Goal: Transaction & Acquisition: Book appointment/travel/reservation

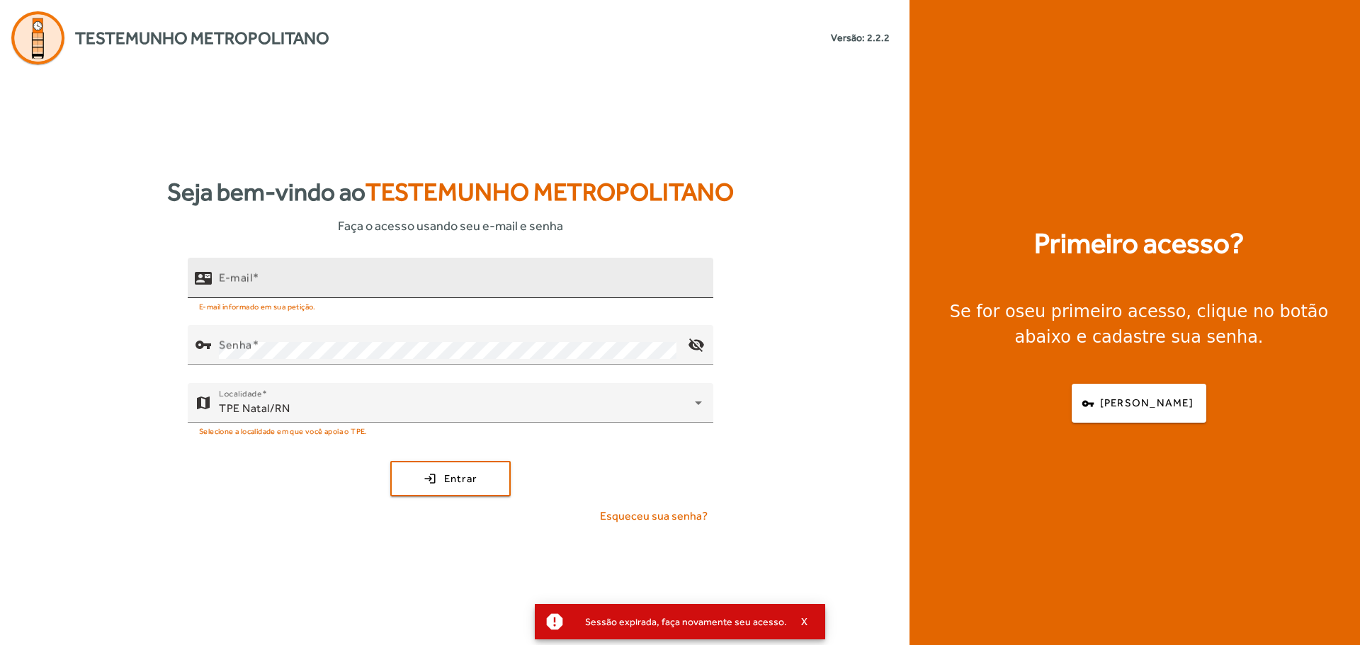
click at [515, 278] on input "E-mail" at bounding box center [460, 284] width 483 height 17
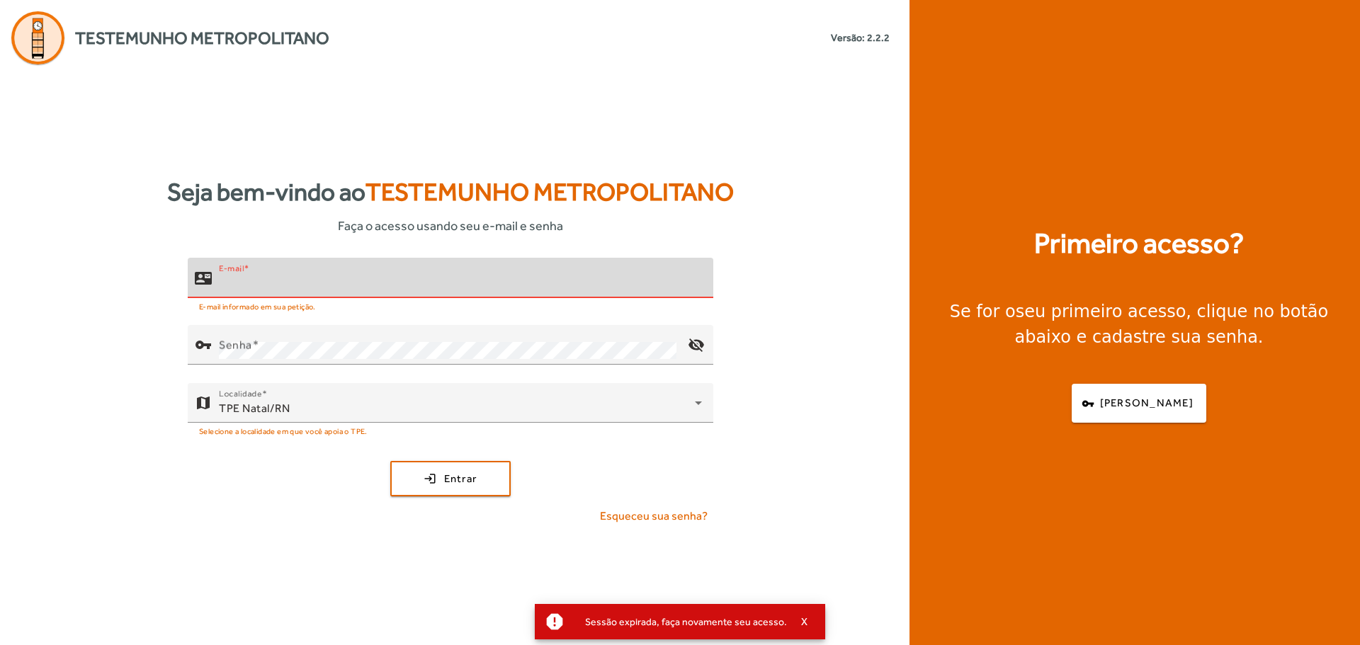
type input "**********"
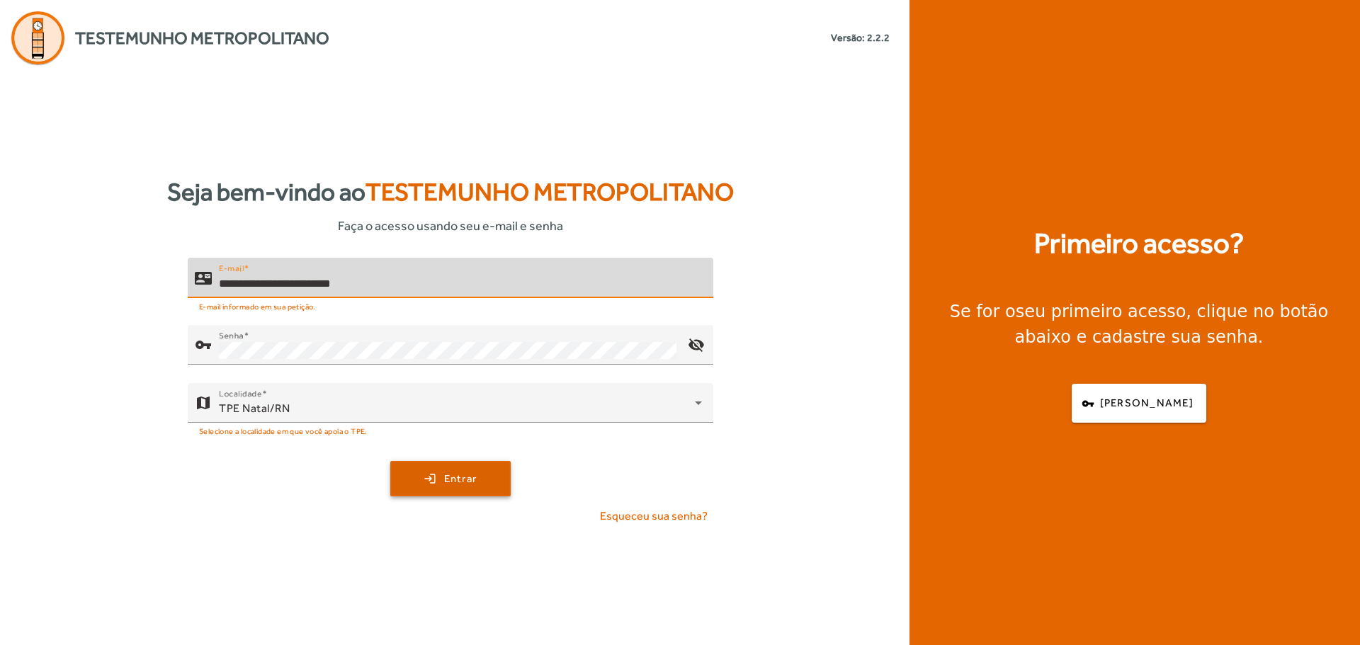
click at [424, 471] on span "submit" at bounding box center [451, 479] width 118 height 34
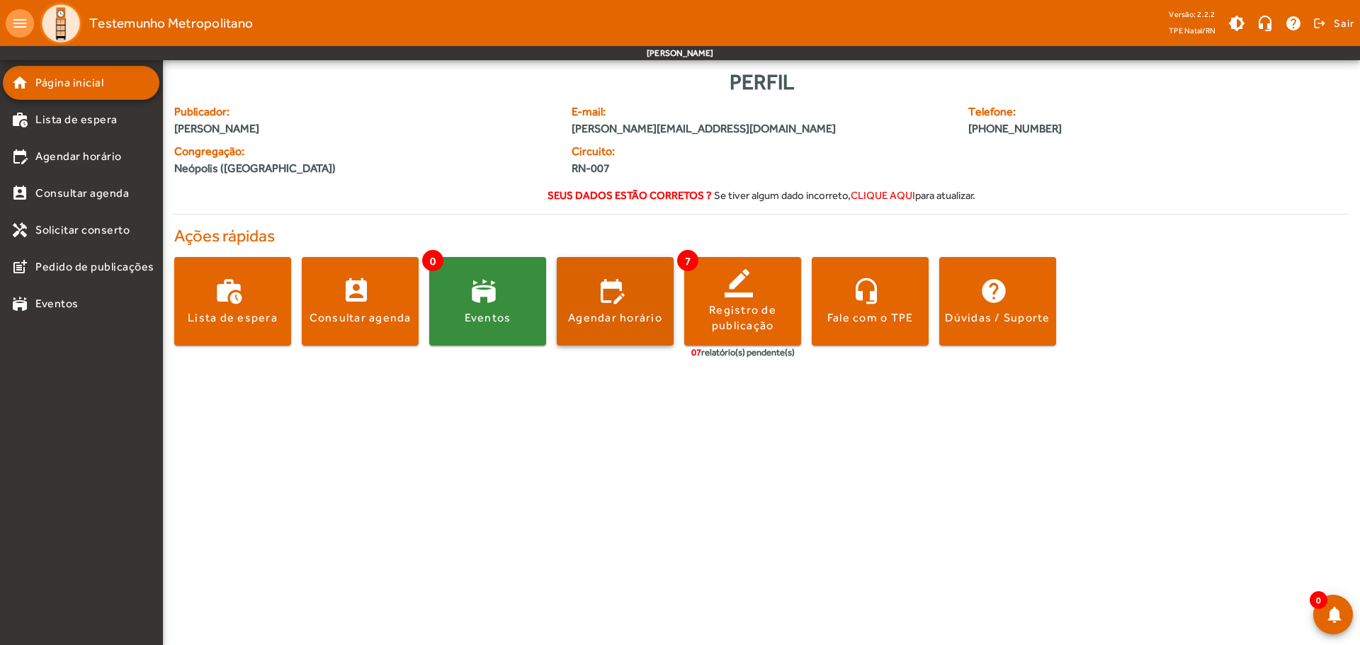
click at [614, 329] on span at bounding box center [615, 301] width 117 height 89
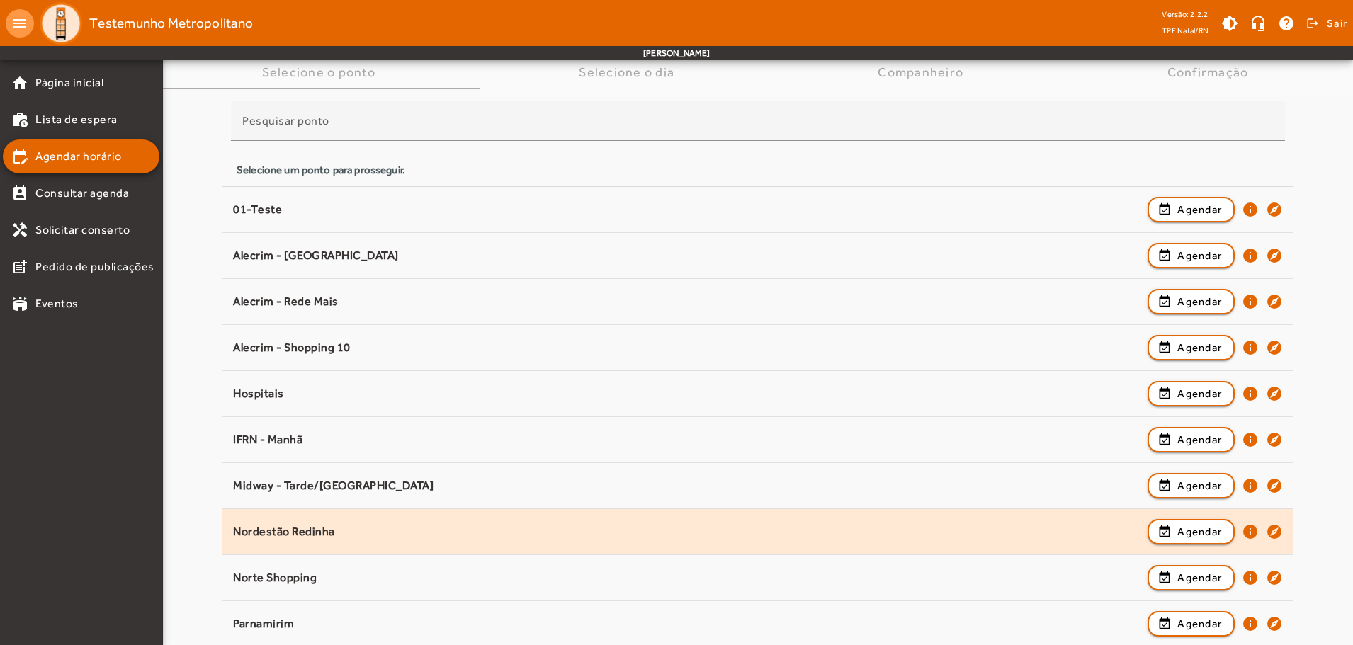
scroll to position [237, 0]
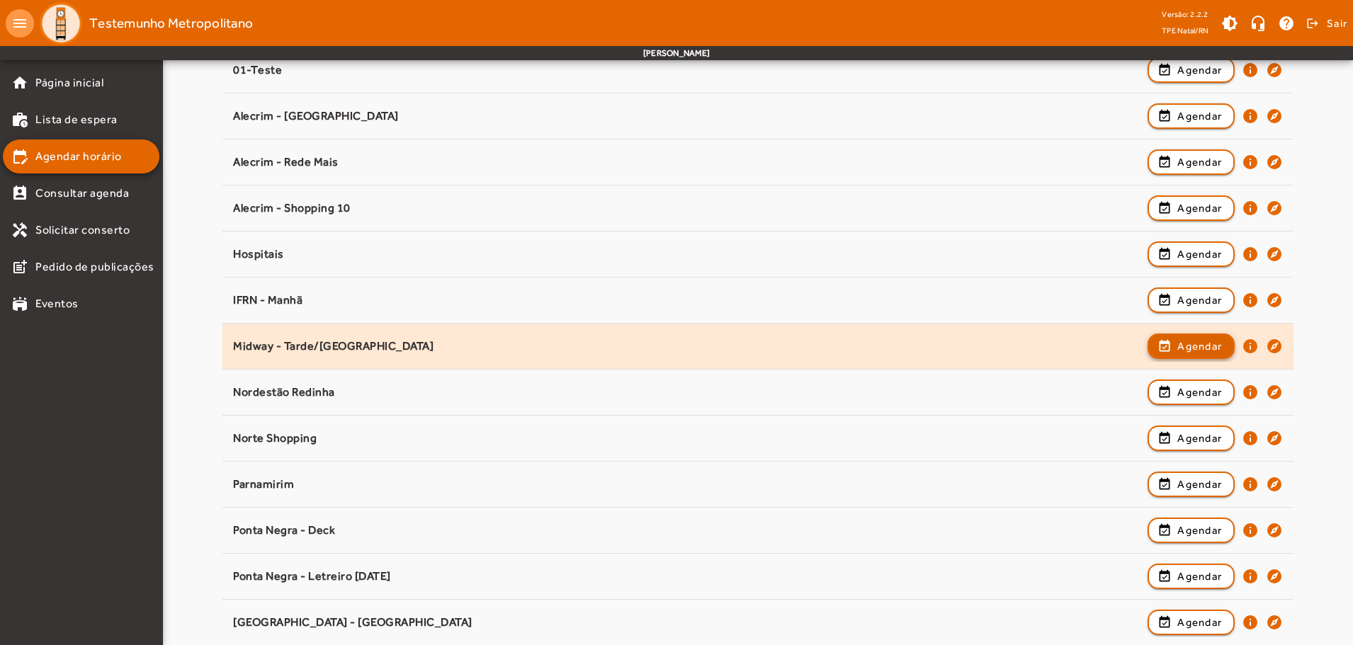
click at [1186, 347] on span "Agendar" at bounding box center [1199, 346] width 45 height 17
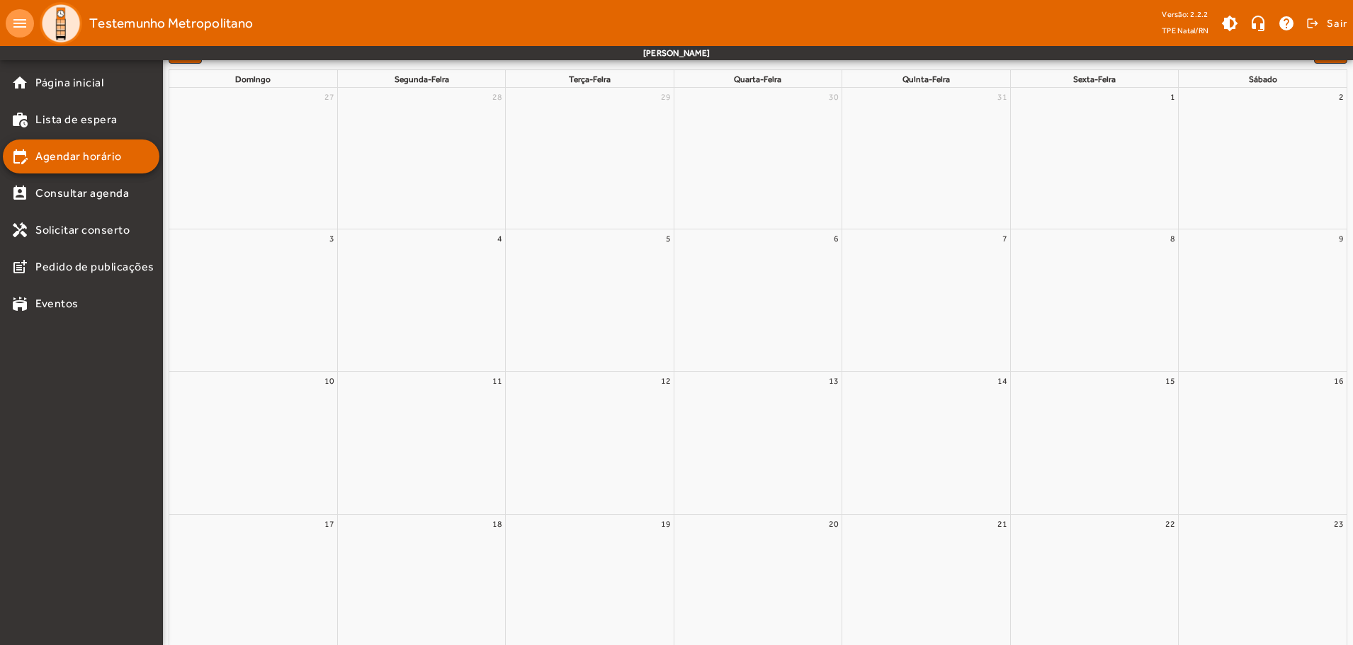
scroll to position [0, 0]
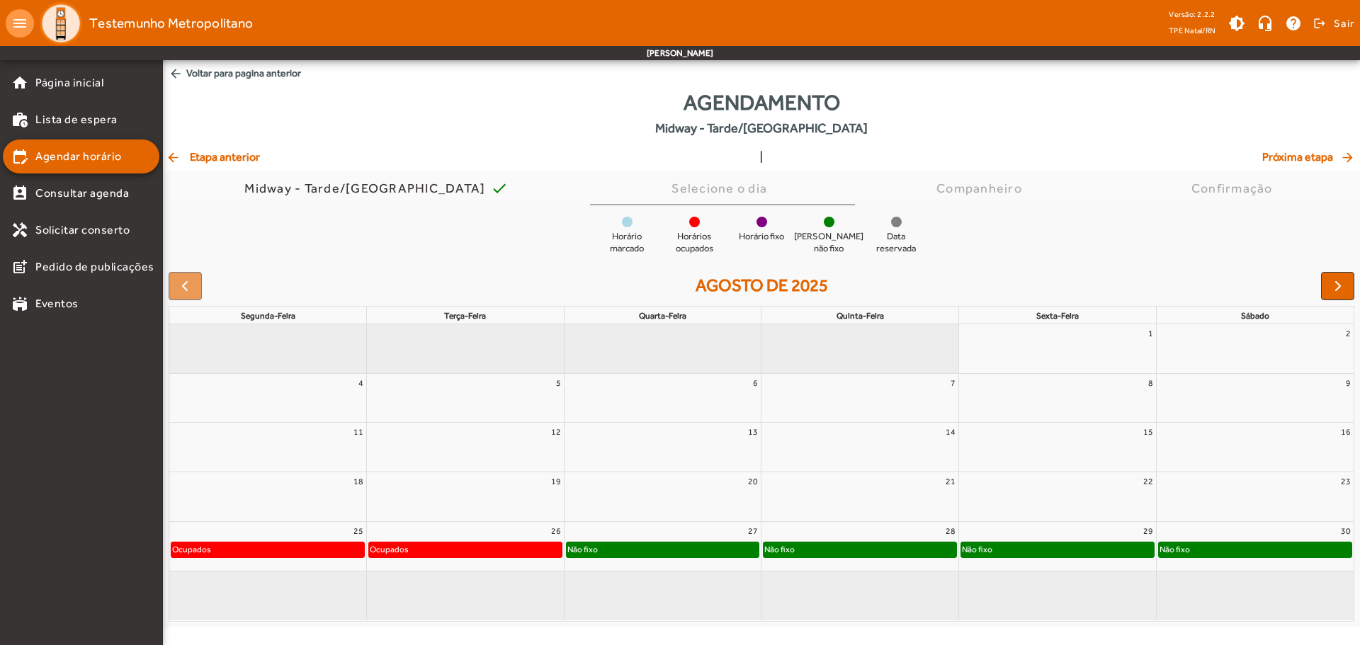
click at [650, 556] on div "Não fixo" at bounding box center [663, 550] width 193 height 14
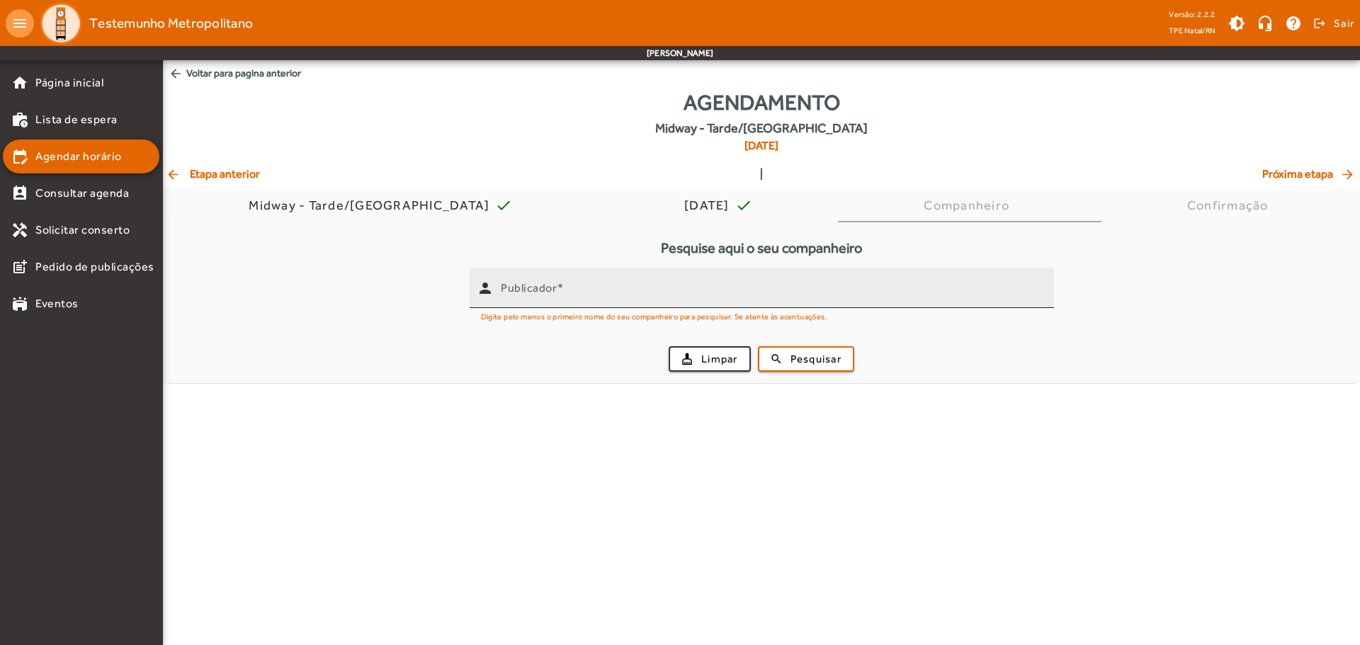
click at [570, 297] on input "Publicador" at bounding box center [772, 293] width 542 height 17
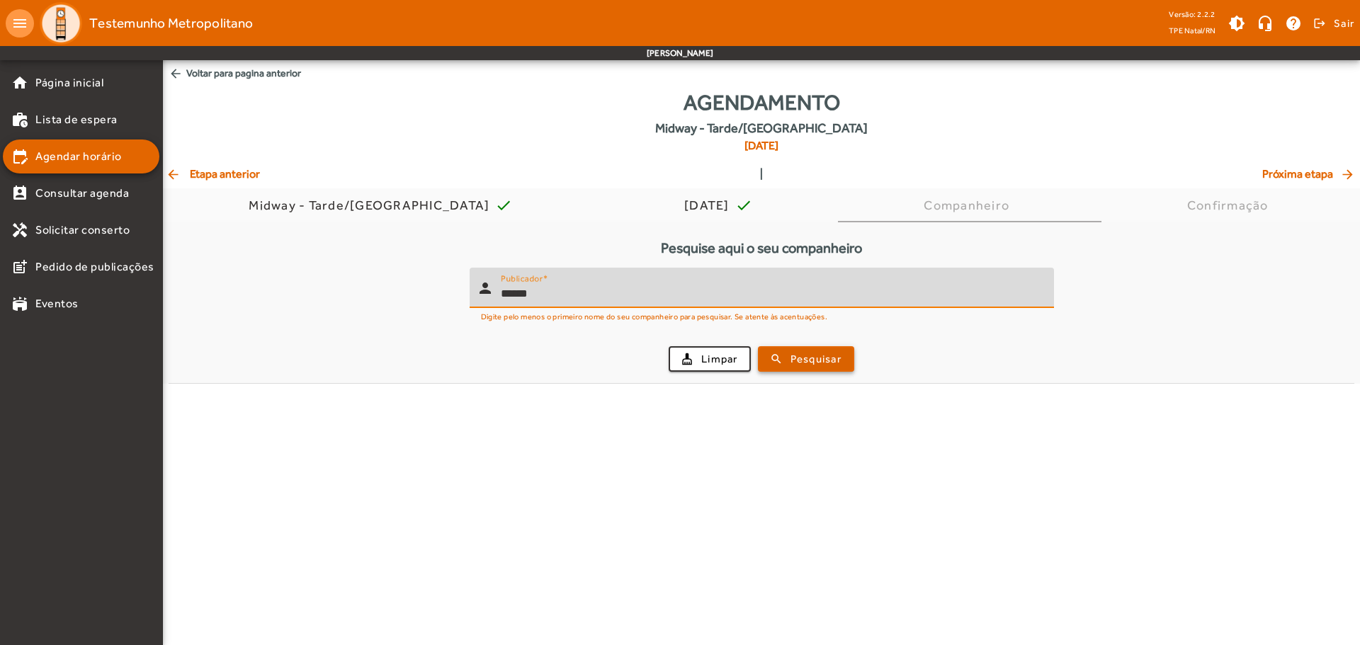
type input "******"
click at [824, 363] on span "Pesquisar" at bounding box center [815, 359] width 51 height 16
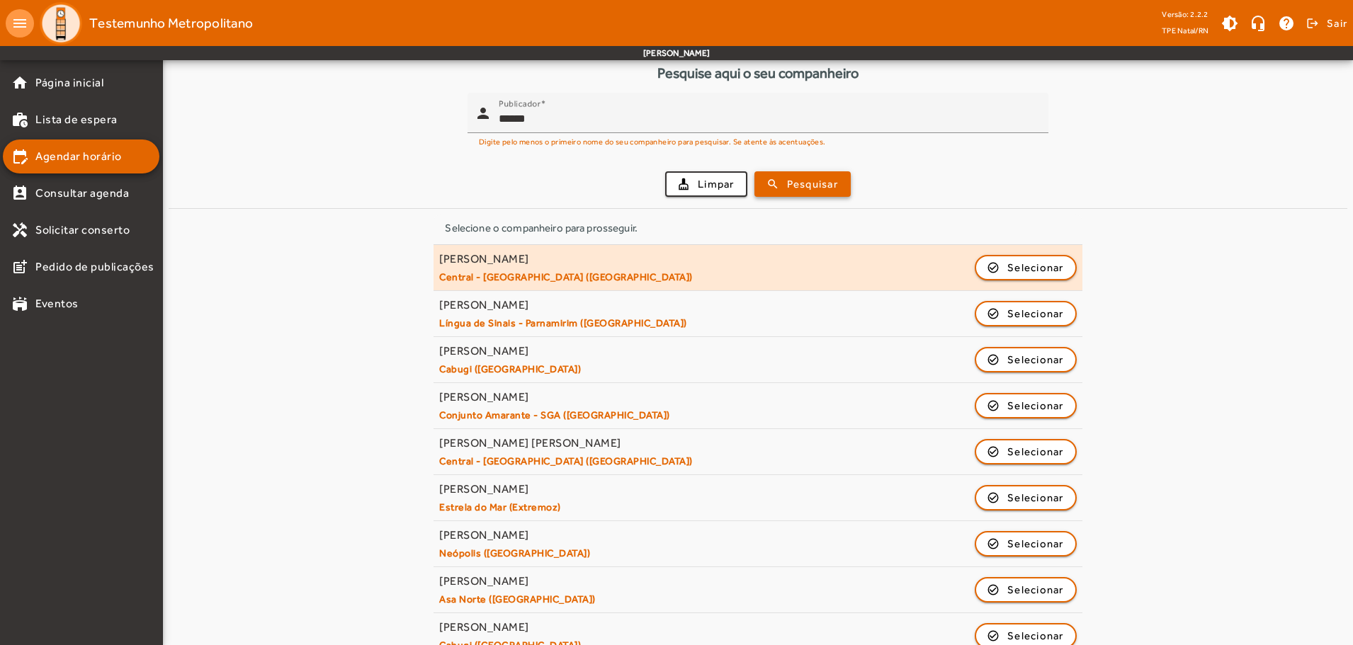
scroll to position [246, 0]
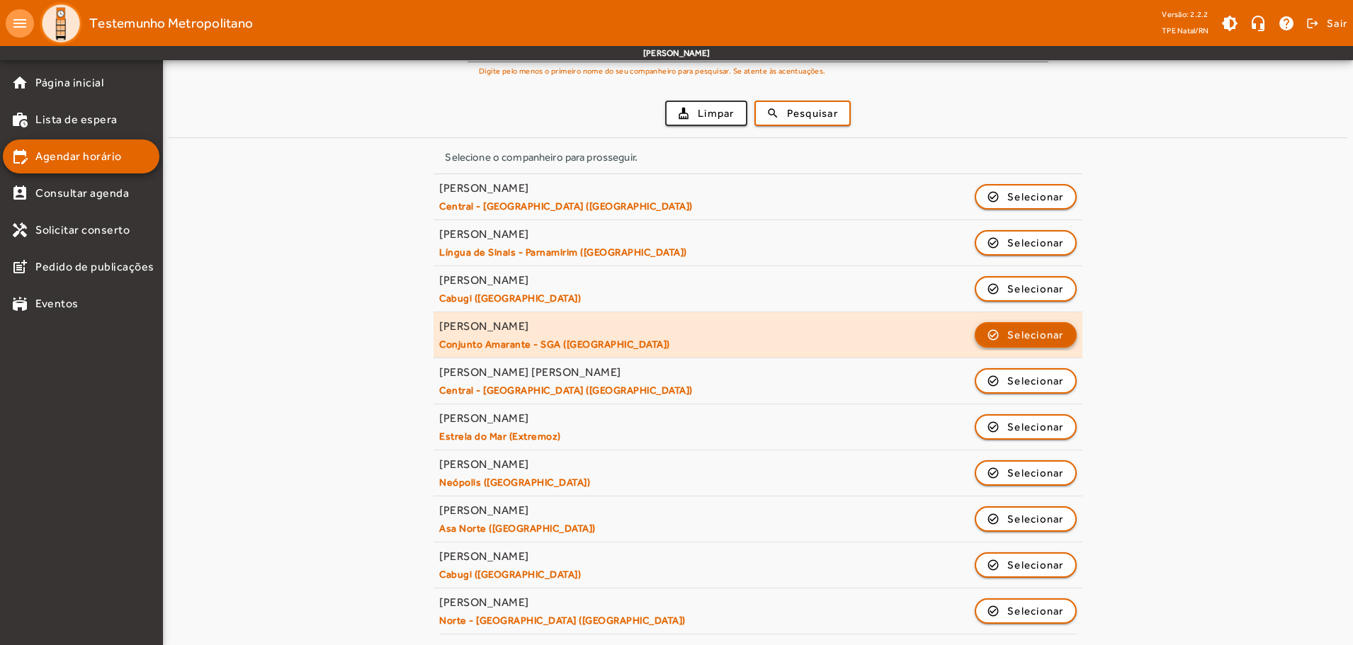
click at [994, 341] on span "button" at bounding box center [1025, 335] width 99 height 34
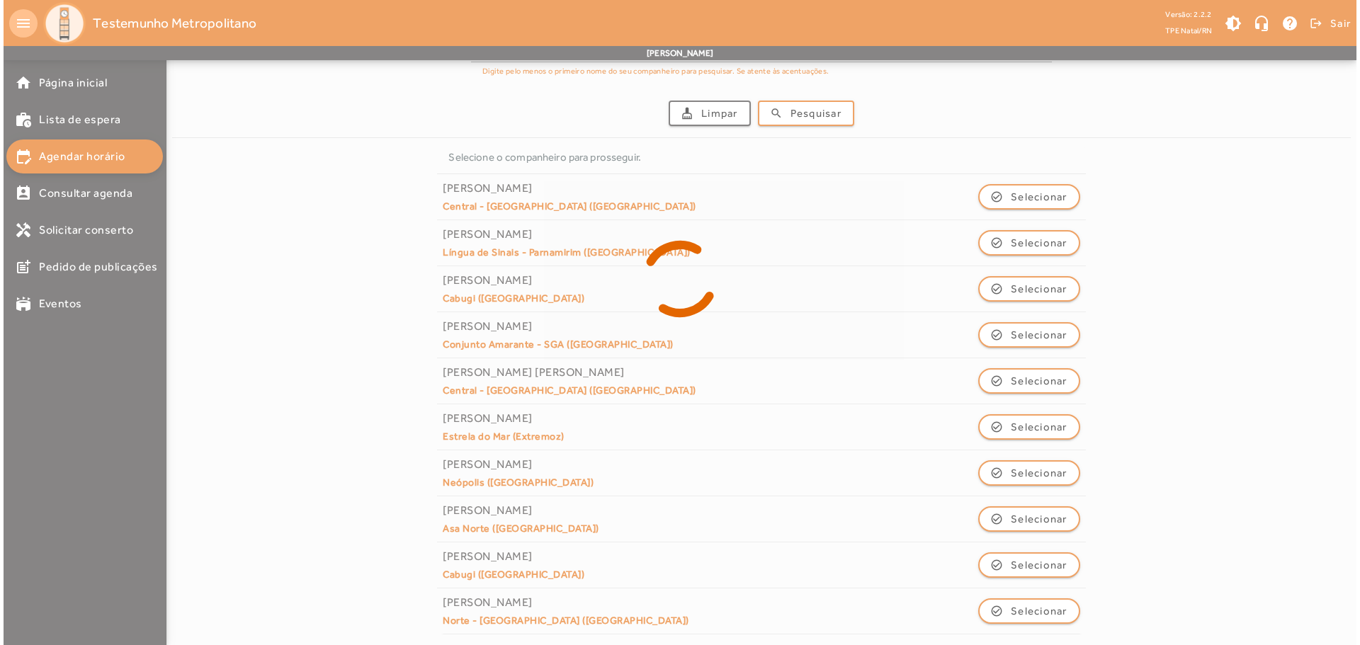
scroll to position [0, 0]
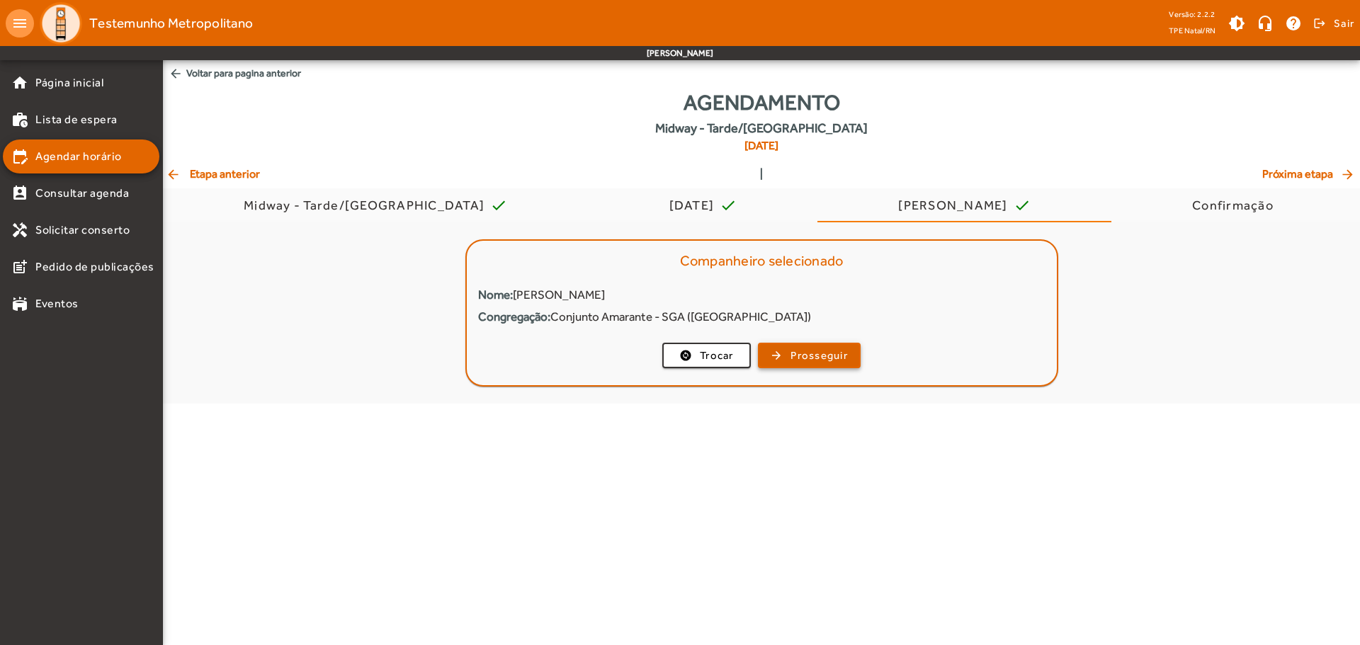
click at [837, 364] on span "button" at bounding box center [809, 356] width 100 height 34
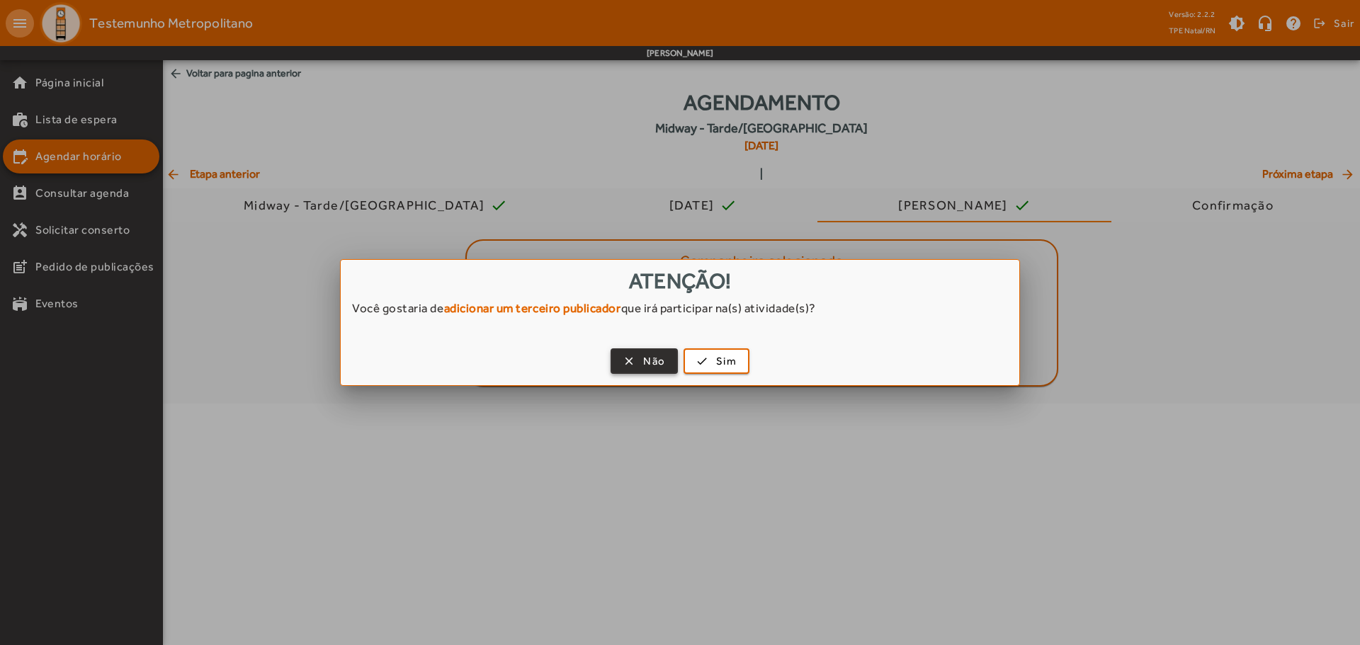
click at [649, 361] on span "Não" at bounding box center [654, 361] width 22 height 16
